Goal: Task Accomplishment & Management: Use online tool/utility

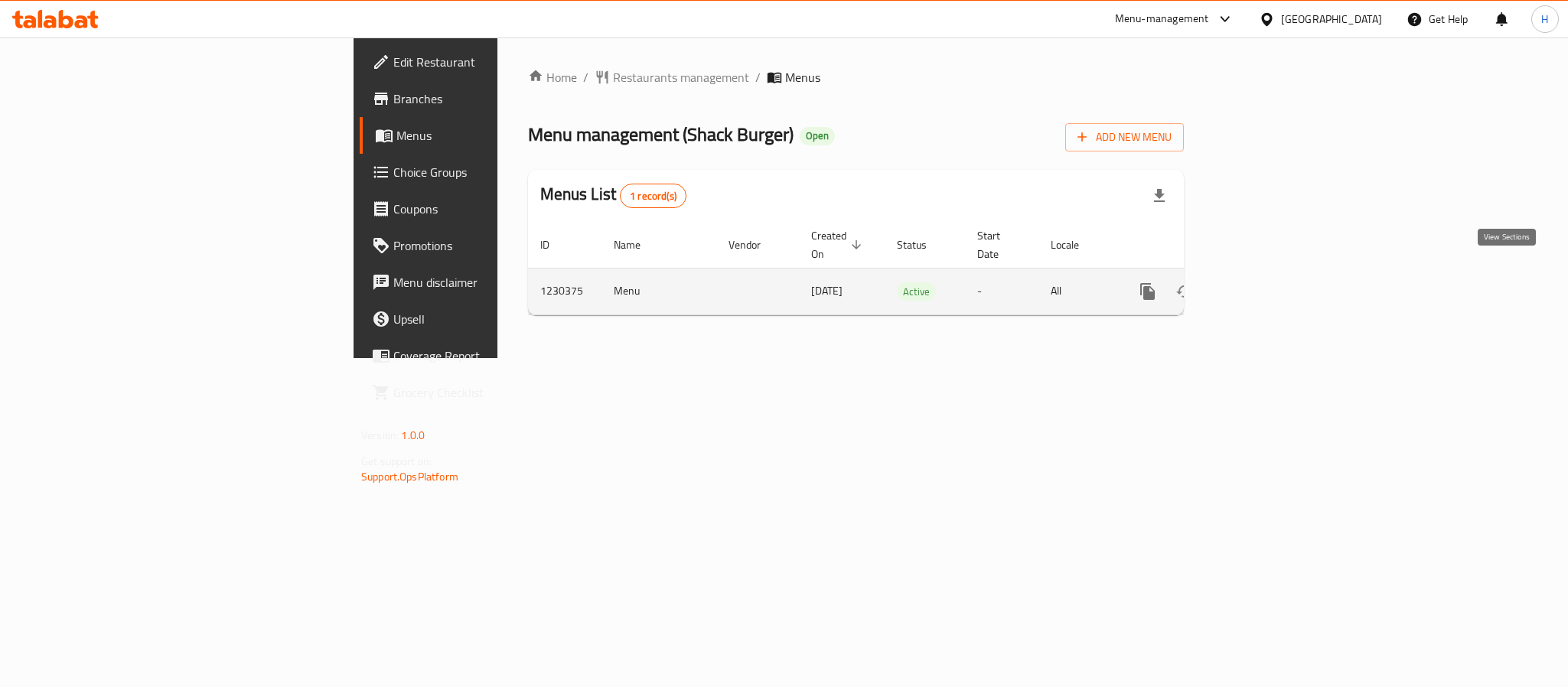
click at [1268, 282] on icon "enhanced table" at bounding box center [1258, 291] width 19 height 19
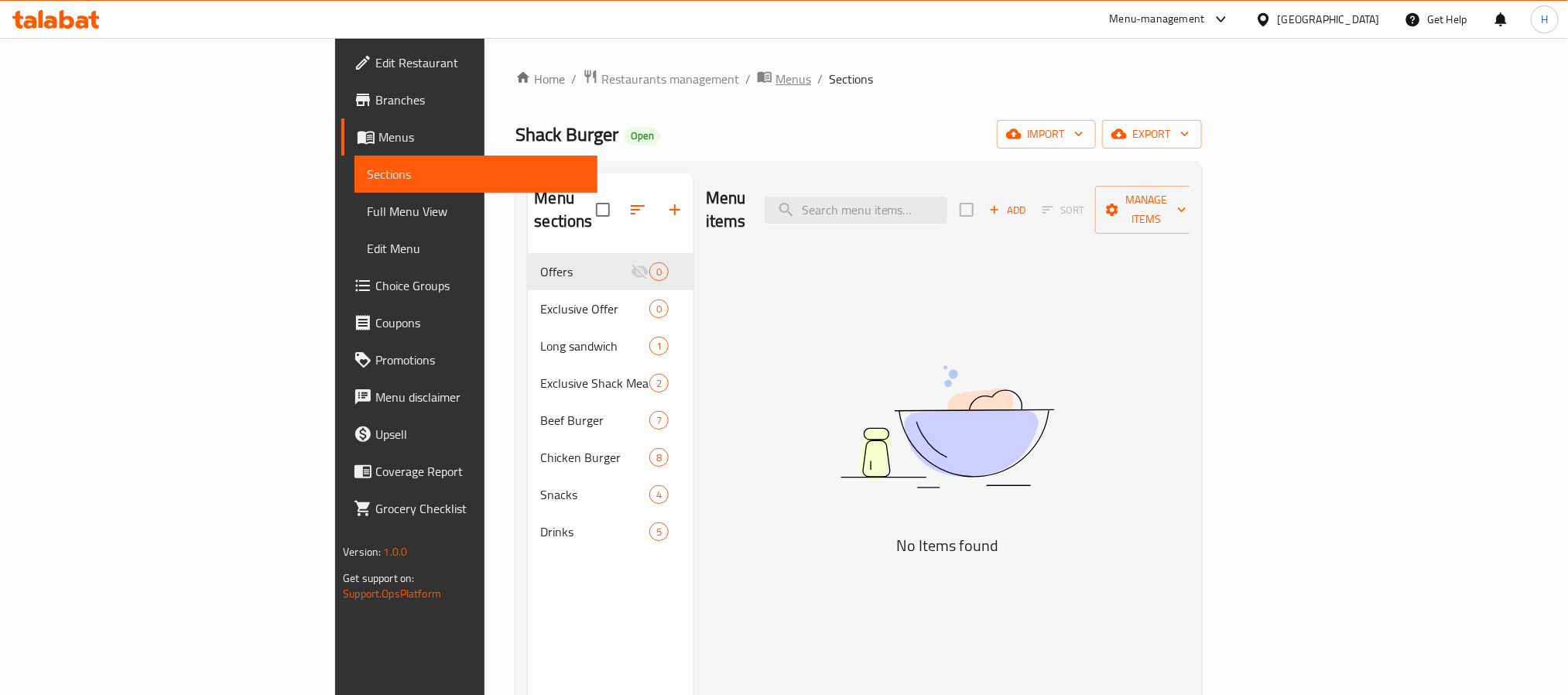
click at [776, 84] on span "Menus" at bounding box center [793, 79] width 35 height 19
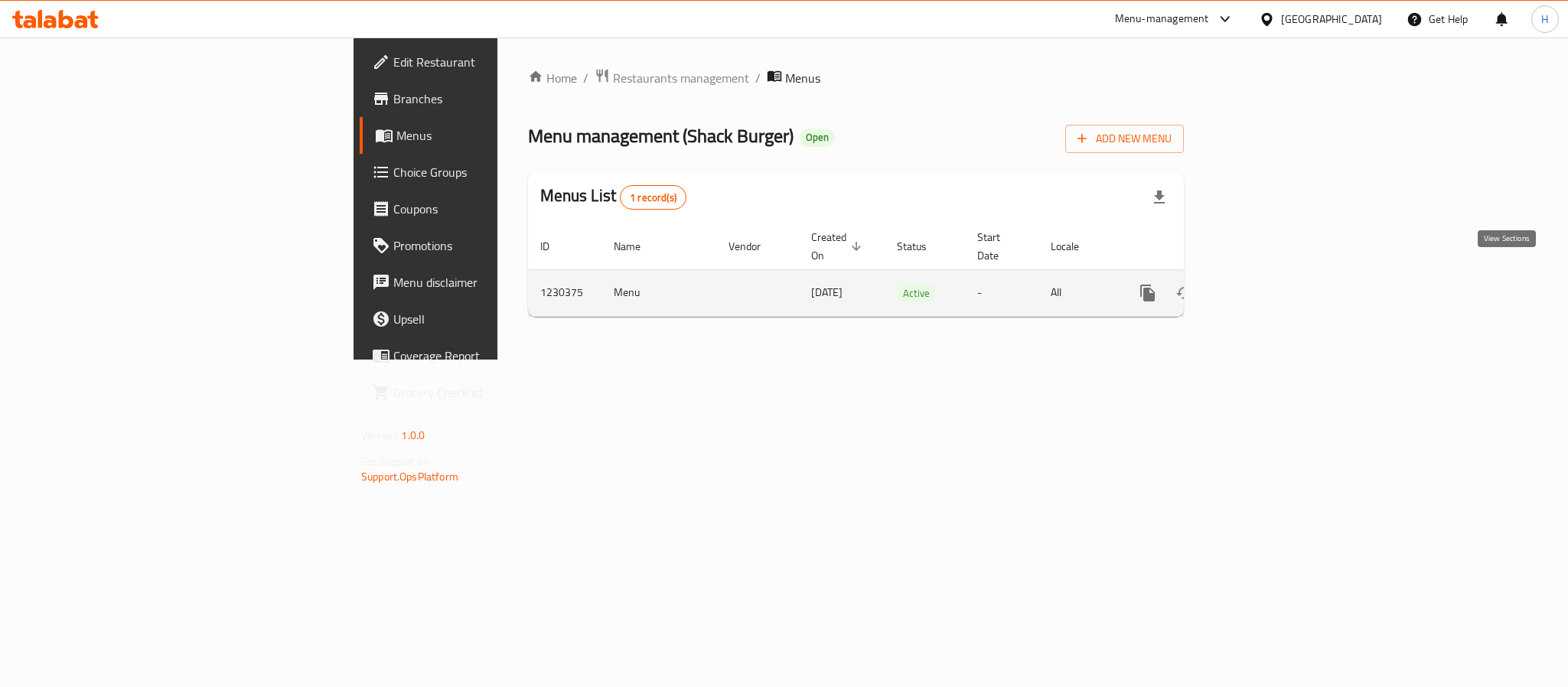
click at [1268, 284] on icon "enhanced table" at bounding box center [1258, 293] width 19 height 19
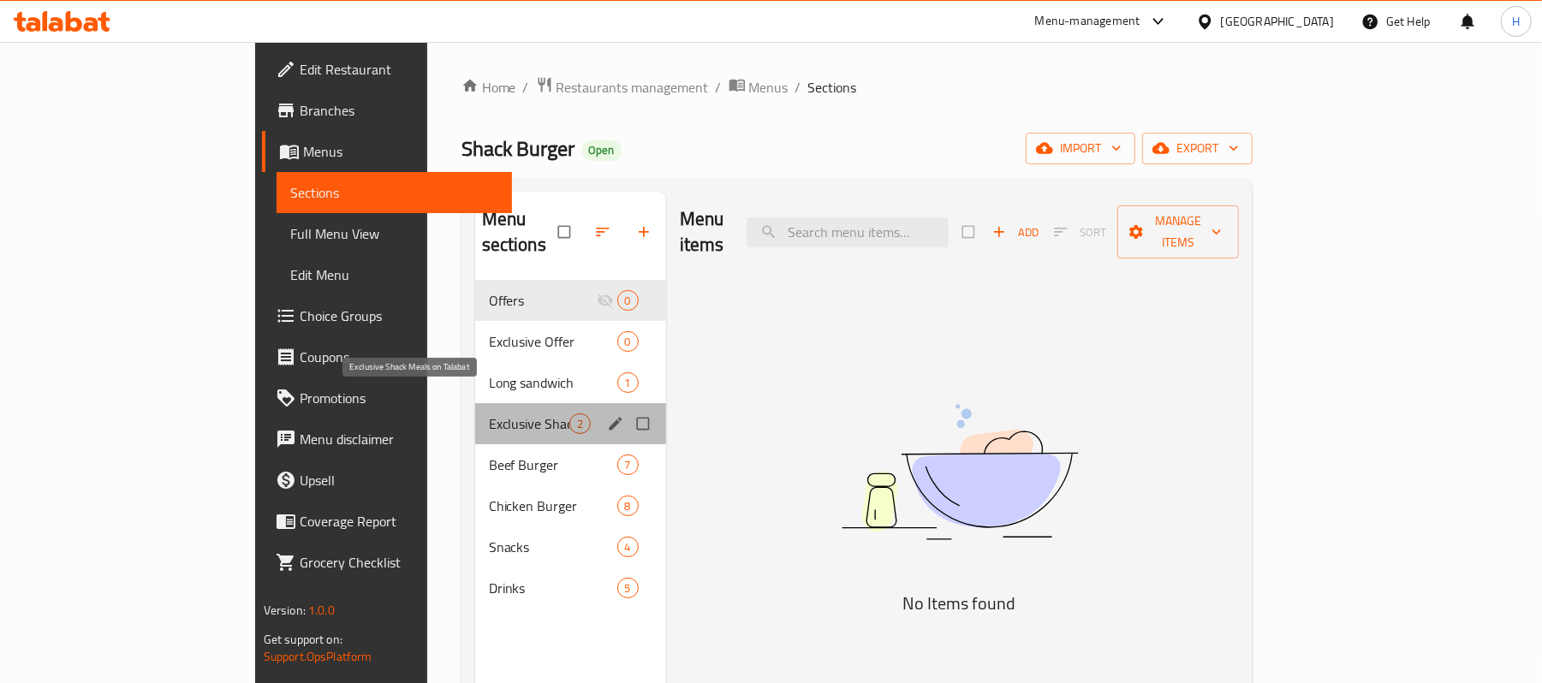
click at [489, 413] on span "Exclusive Shack Meals on Talabat" at bounding box center [529, 423] width 80 height 21
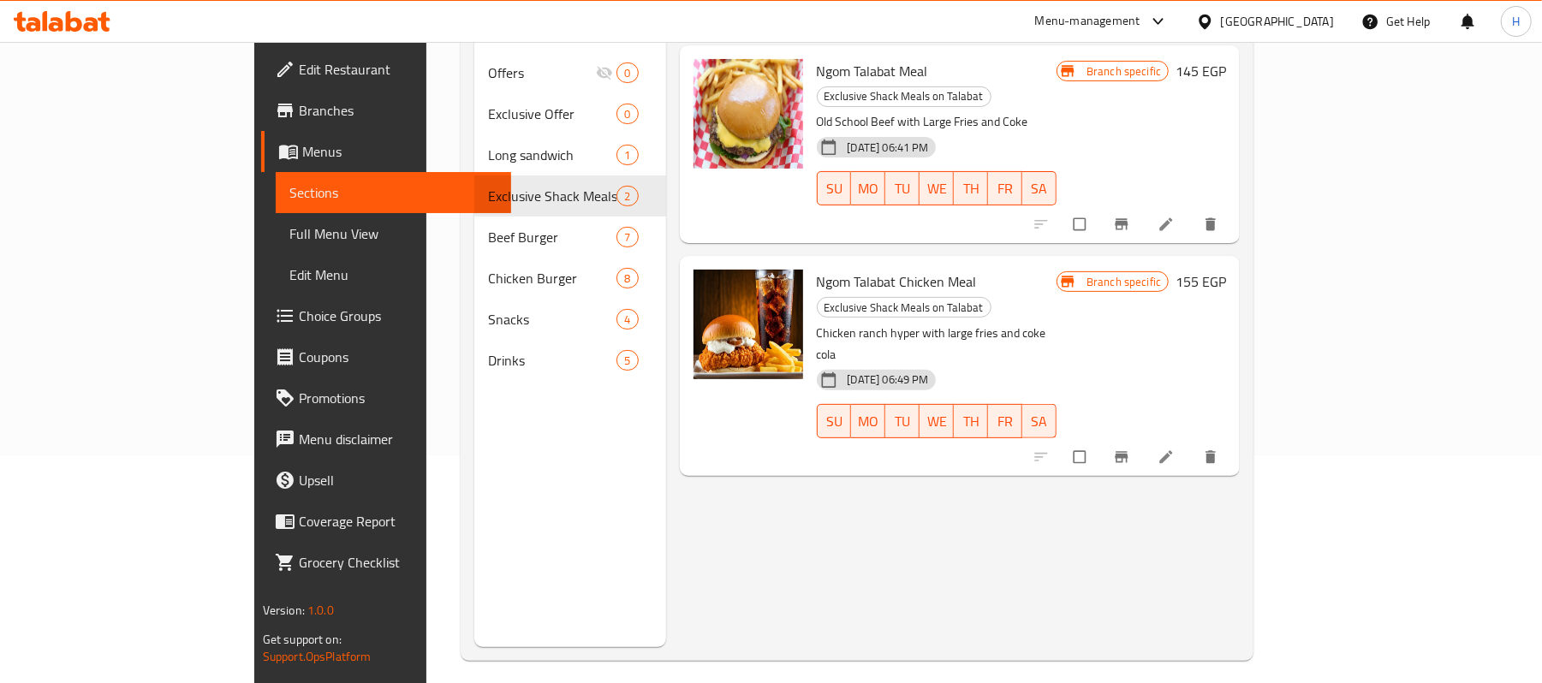
scroll to position [114, 0]
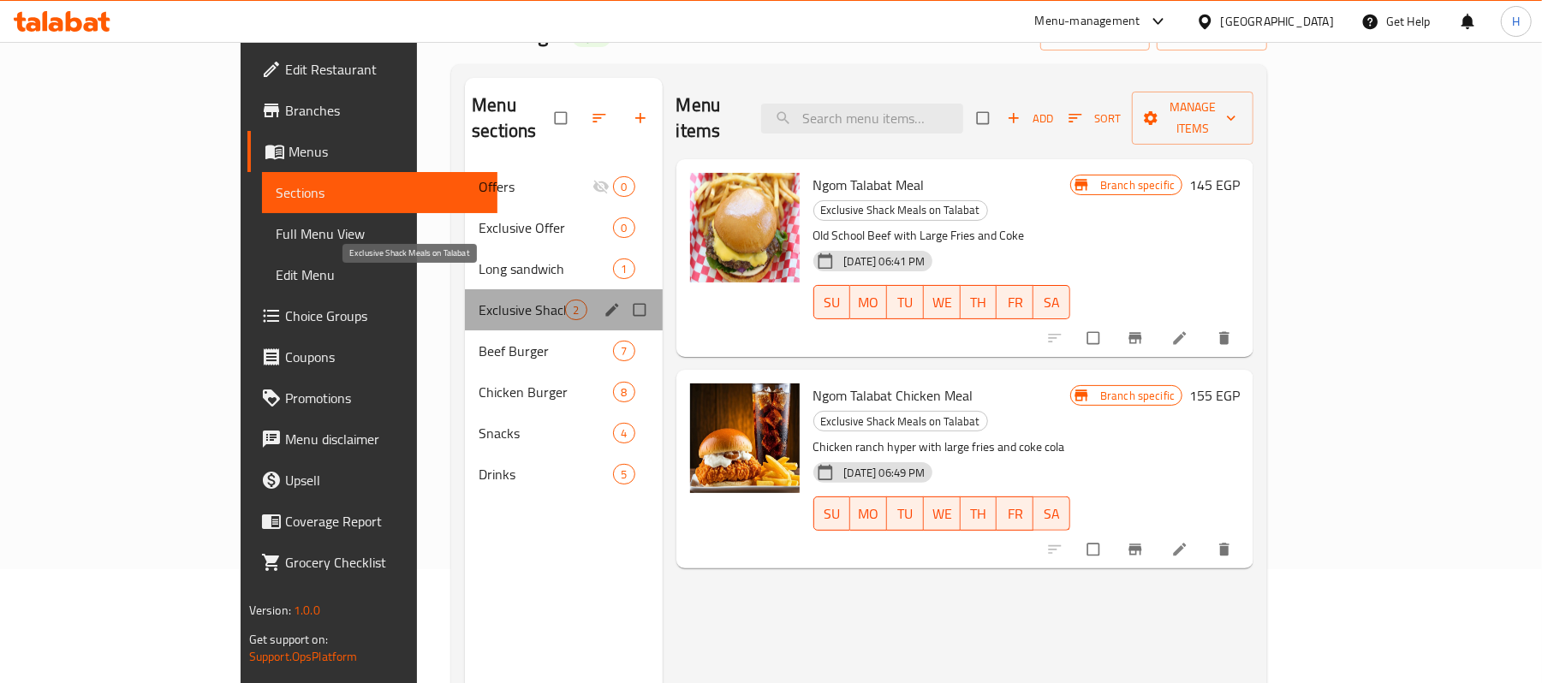
click at [479, 300] on span "Exclusive Shack Meals on Talabat" at bounding box center [522, 310] width 86 height 21
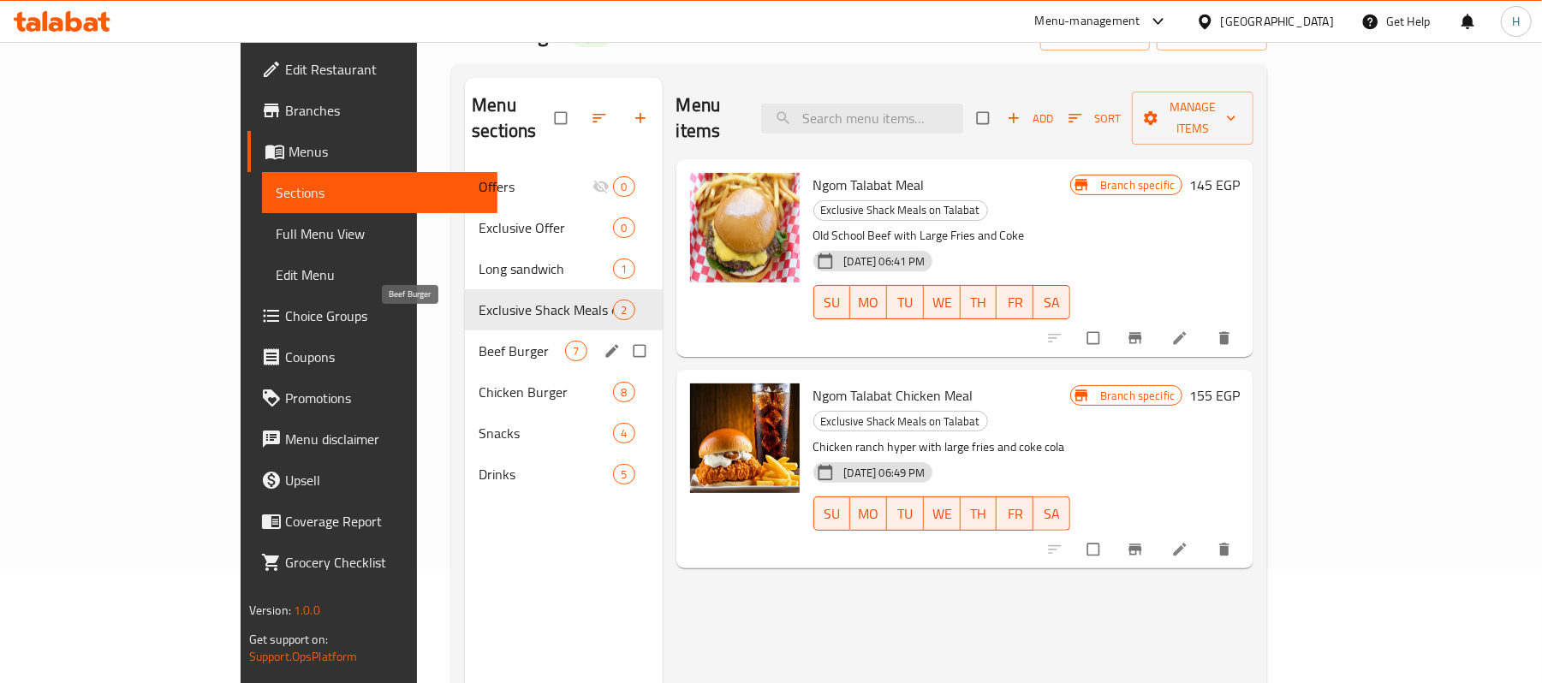
click at [479, 341] on span "Beef Burger" at bounding box center [522, 351] width 86 height 21
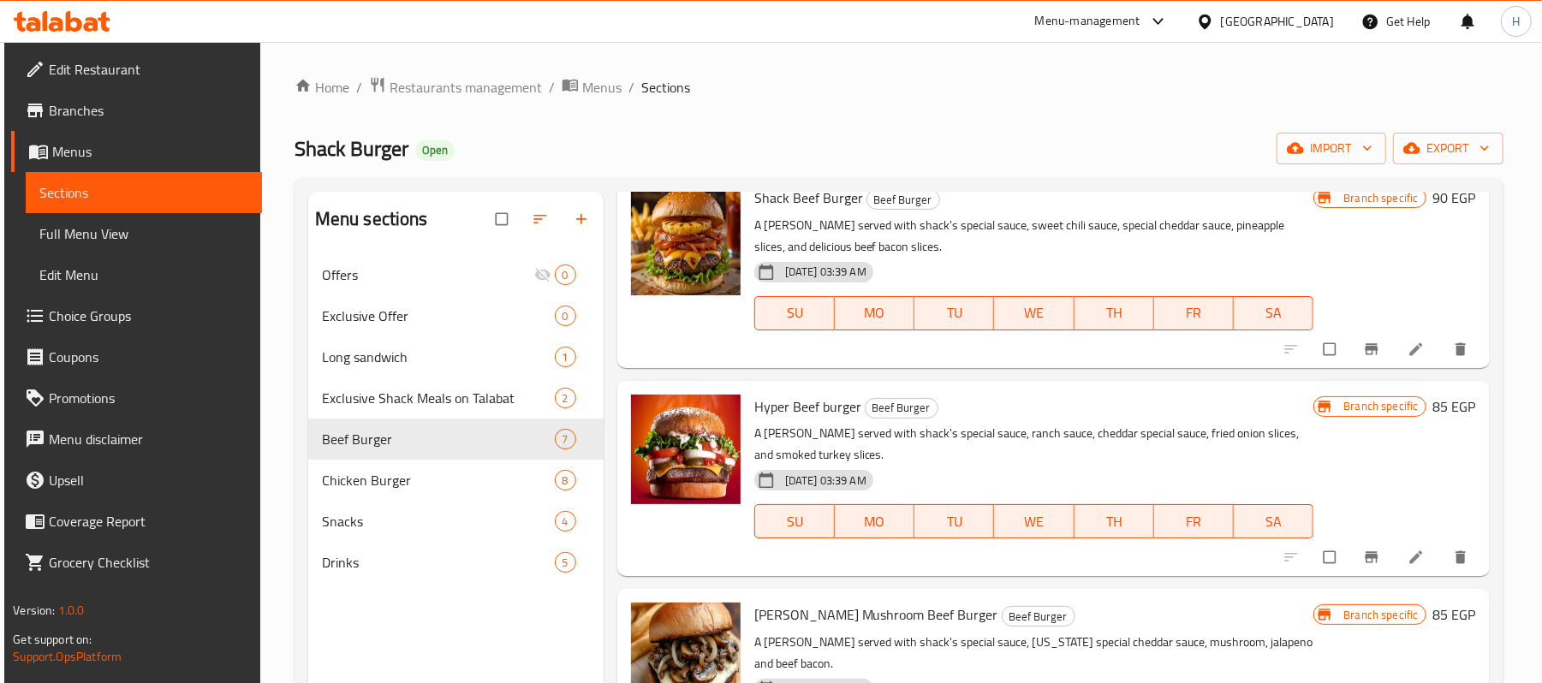
scroll to position [568, 0]
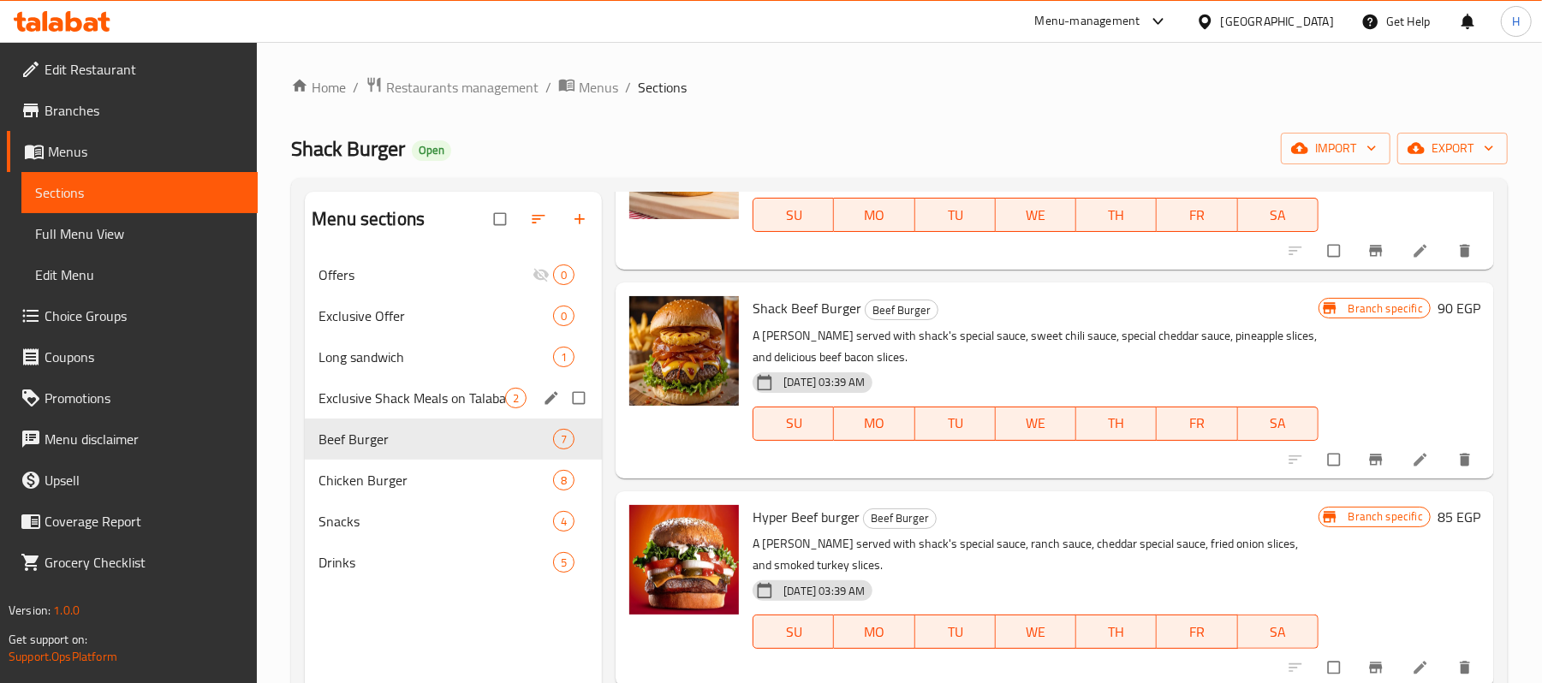
click at [404, 406] on span "Exclusive Shack Meals on Talabat" at bounding box center [411, 398] width 187 height 21
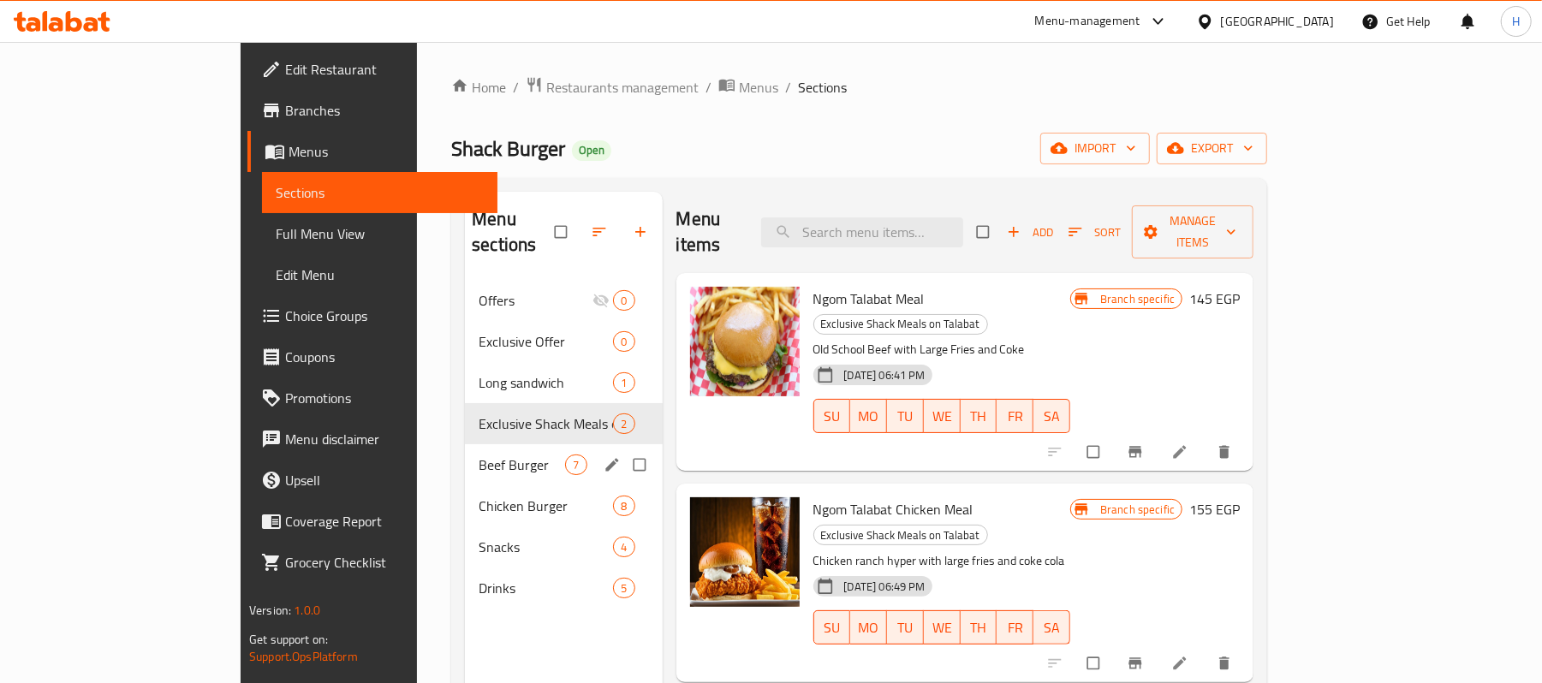
click at [465, 444] on div "Beef Burger 7" at bounding box center [563, 464] width 197 height 41
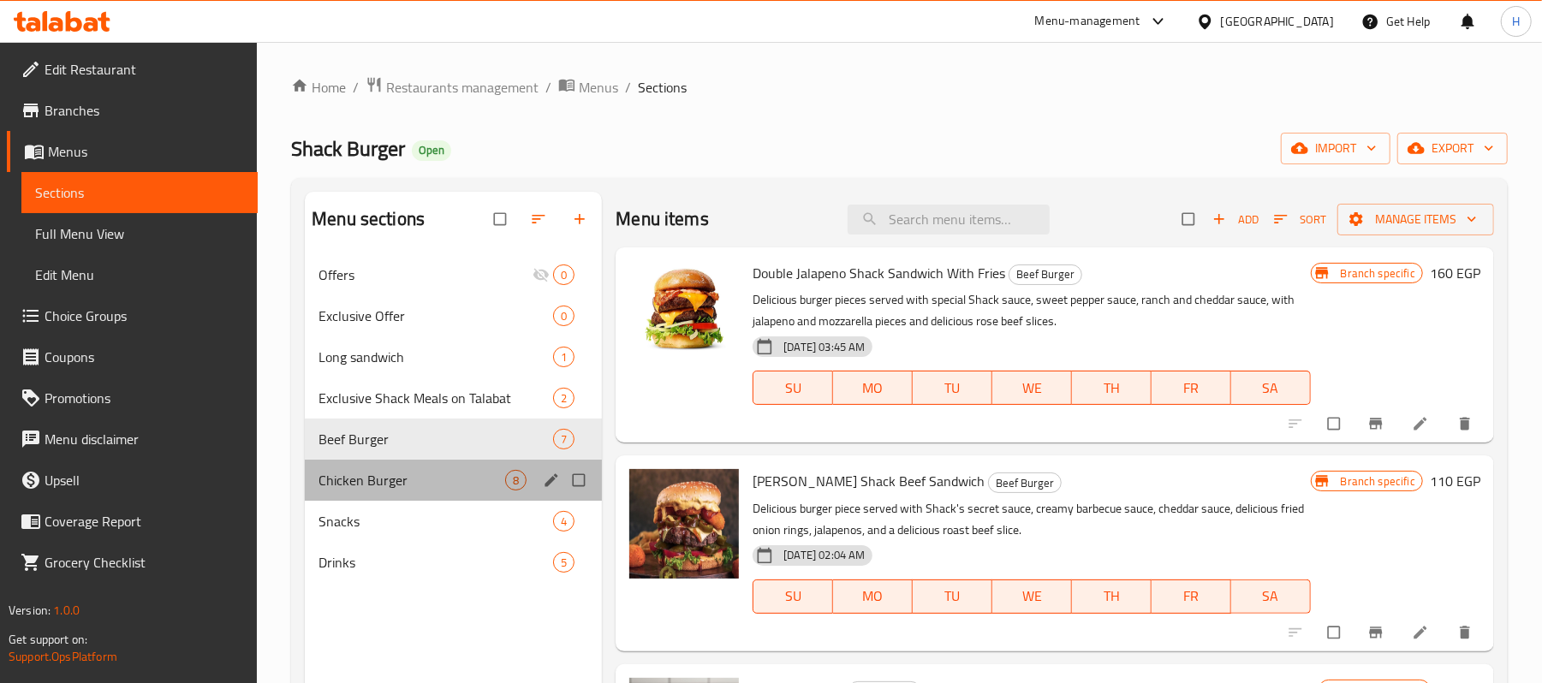
click at [385, 462] on div "Chicken Burger 8" at bounding box center [453, 480] width 297 height 41
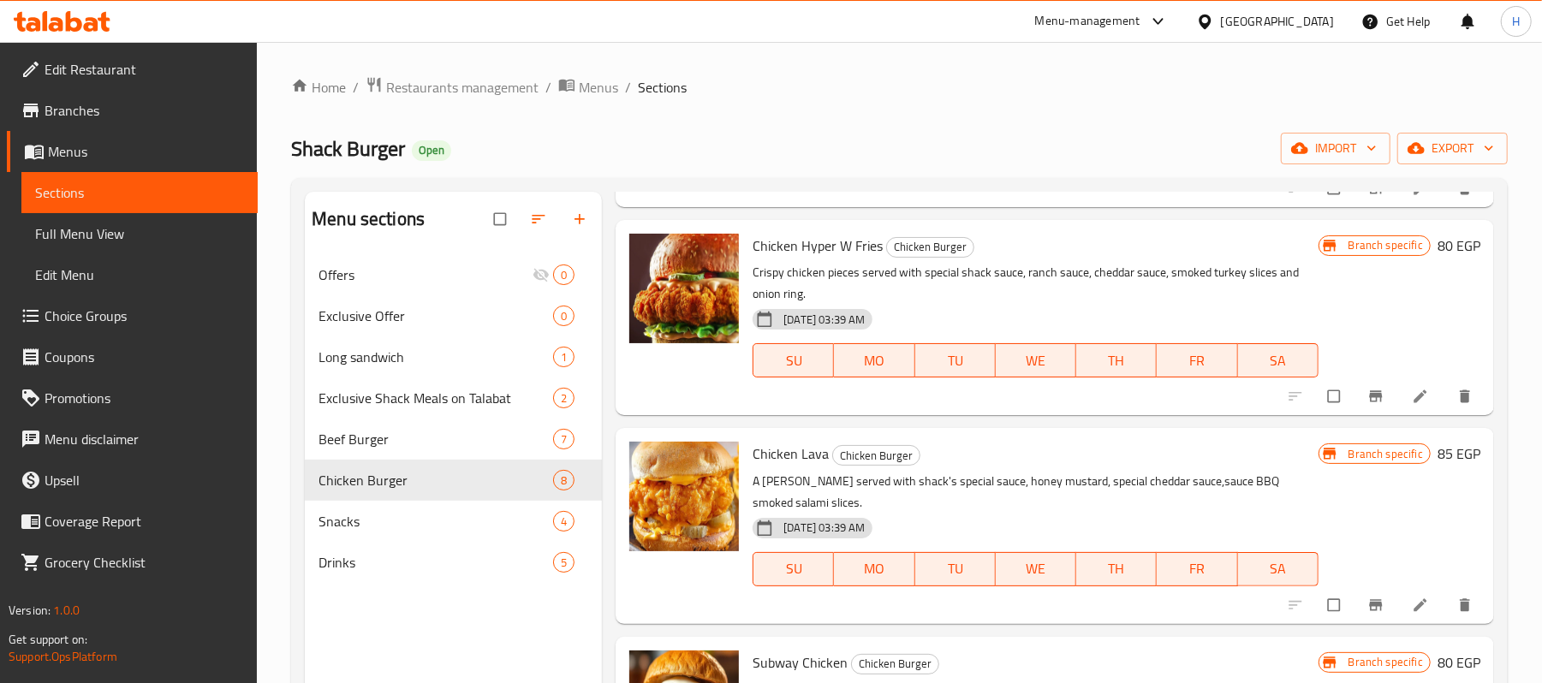
scroll to position [984, 0]
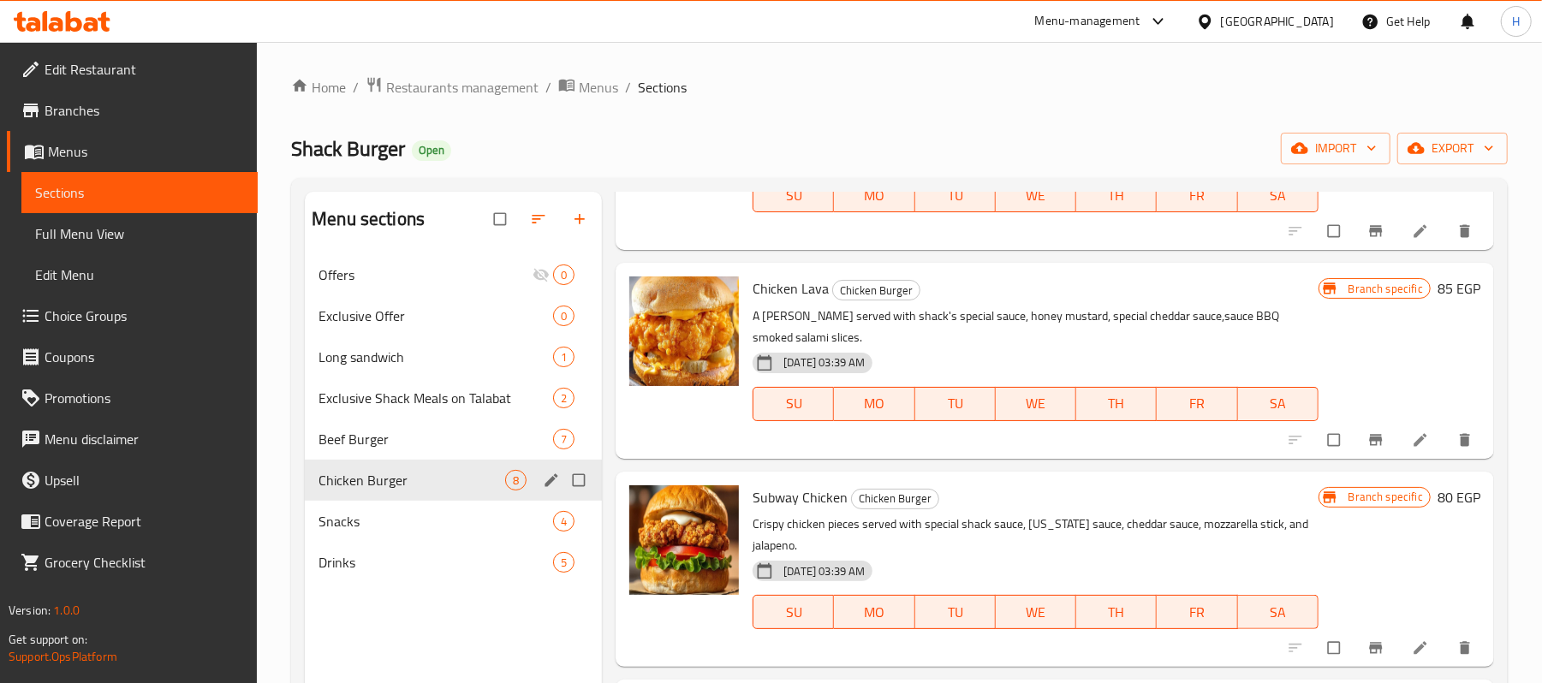
click at [440, 488] on span "Chicken Burger" at bounding box center [411, 480] width 187 height 21
click at [425, 528] on span "Snacks" at bounding box center [411, 521] width 187 height 21
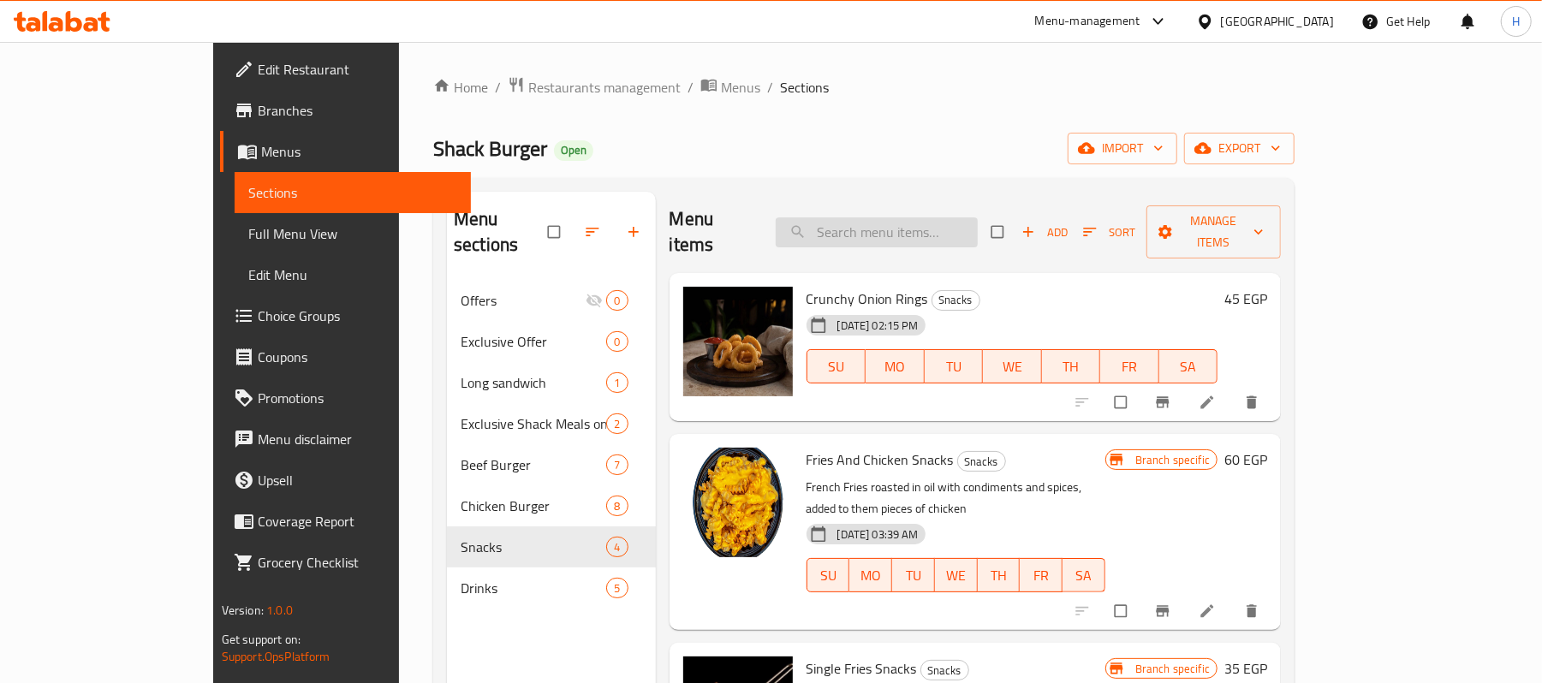
click at [973, 223] on input "search" at bounding box center [877, 232] width 202 height 30
type input "offer"
click at [1281, 151] on span "export" at bounding box center [1239, 148] width 83 height 21
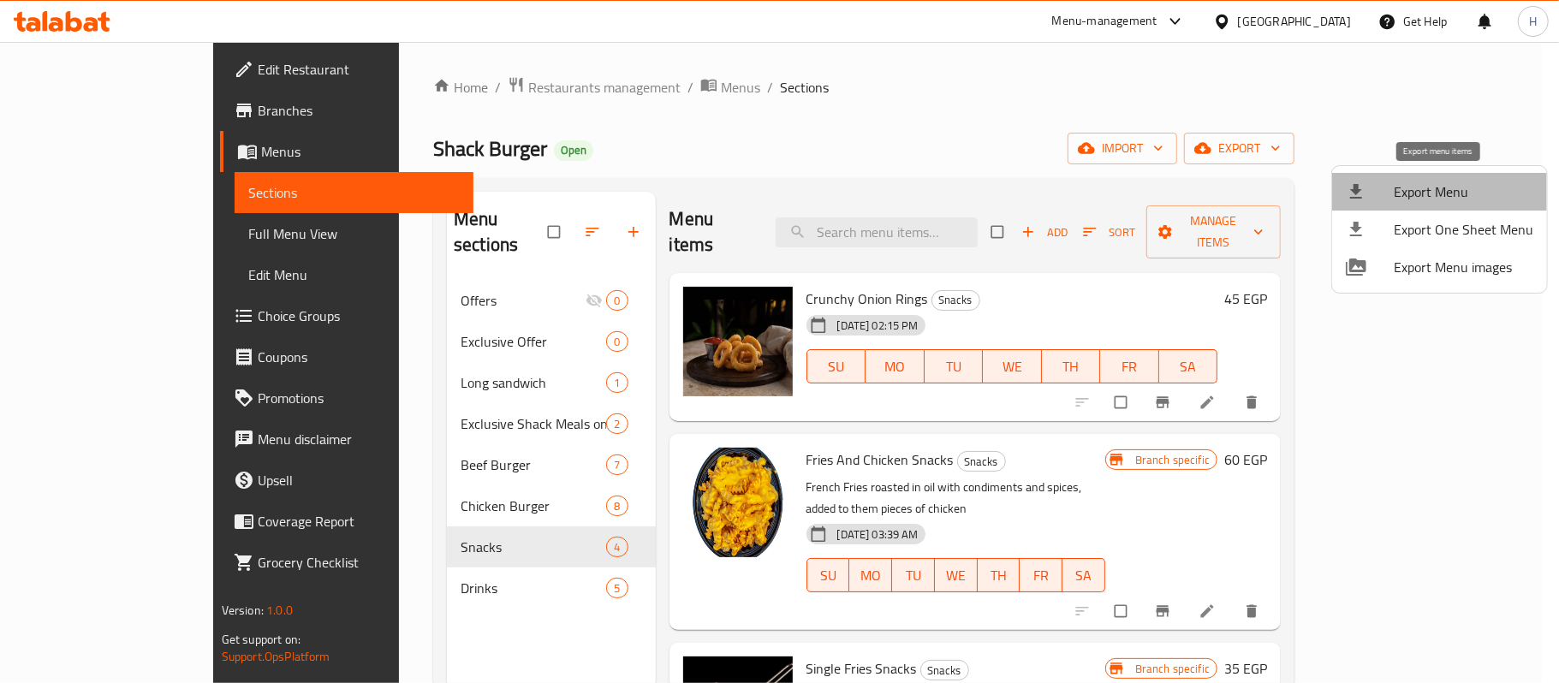
click at [1446, 193] on span "Export Menu" at bounding box center [1464, 191] width 140 height 21
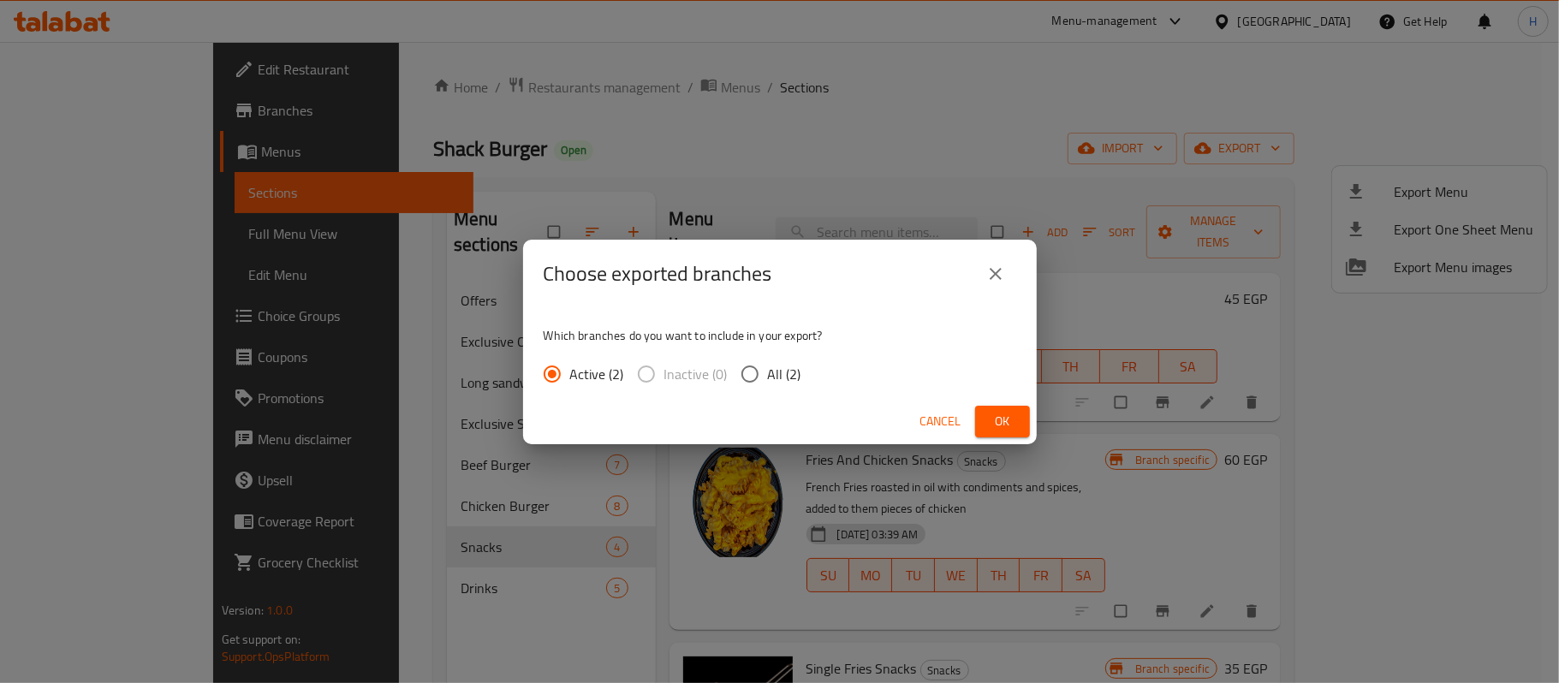
click at [786, 365] on span "All (2)" at bounding box center [784, 374] width 33 height 21
click at [768, 365] on input "All (2)" at bounding box center [750, 374] width 36 height 36
radio input "true"
click at [993, 423] on span "Ok" at bounding box center [1002, 421] width 27 height 21
